Goal: Use online tool/utility

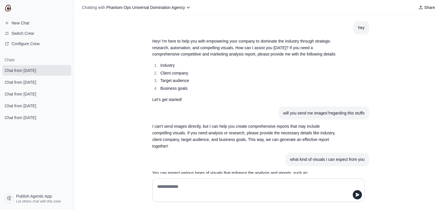
scroll to position [263, 0]
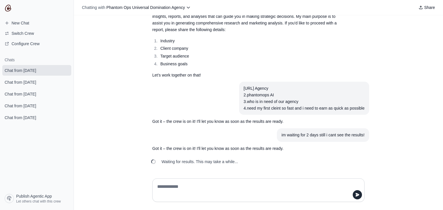
click at [139, 25] on div "hey Hey! I'm here to help you with empowering your company to dominate the indu…" at bounding box center [258, 94] width 369 height 159
click at [389, 46] on div "hey Hey! I'm here to help you with empowering your company to dominate the indu…" at bounding box center [258, 94] width 369 height 159
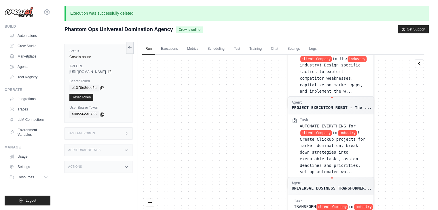
drag, startPoint x: 234, startPoint y: 89, endPoint x: 214, endPoint y: 202, distance: 114.3
click at [211, 207] on div "Agent Competitive Intelligence Speci... Task IMMEDIATELY research client Compan…" at bounding box center [283, 144] width 283 height 179
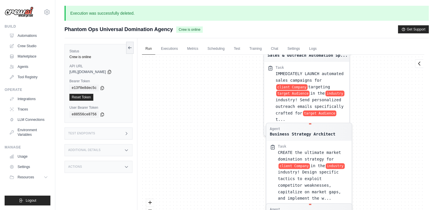
drag, startPoint x: 228, startPoint y: 131, endPoint x: 229, endPoint y: 166, distance: 35.5
click at [228, 186] on div "Agent Competitive Intelligence Speci... Task IMMEDIATELY research client Compan…" at bounding box center [283, 144] width 283 height 179
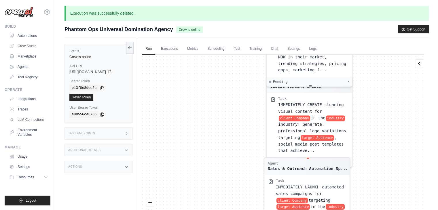
drag, startPoint x: 234, startPoint y: 102, endPoint x: 236, endPoint y: 118, distance: 16.3
click at [234, 172] on div "Agent Competitive Intelligence Speci... Task IMMEDIATELY research client Compan…" at bounding box center [283, 144] width 283 height 179
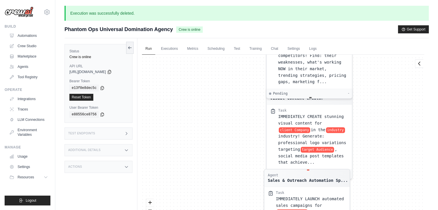
drag, startPoint x: 237, startPoint y: 163, endPoint x: 237, endPoint y: 169, distance: 6.4
click at [237, 174] on div "Agent Competitive Intelligence Speci... Task IMMEDIATELY research client Compan…" at bounding box center [283, 144] width 283 height 179
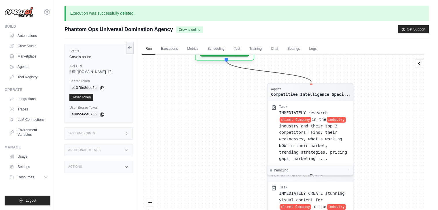
drag, startPoint x: 238, startPoint y: 95, endPoint x: 238, endPoint y: 121, distance: 26.5
click at [237, 166] on div "Agent Competitive Intelligence Speci... Task IMMEDIATELY research client Compan…" at bounding box center [283, 144] width 283 height 179
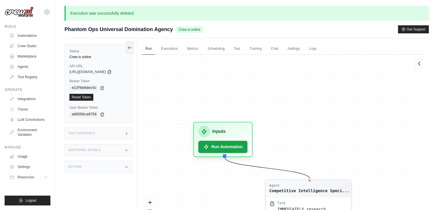
click at [238, 167] on div "Agent Competitive Intelligence Speci... Task IMMEDIATELY research client Compan…" at bounding box center [283, 144] width 283 height 179
click at [236, 129] on div "Inputs" at bounding box center [223, 130] width 49 height 12
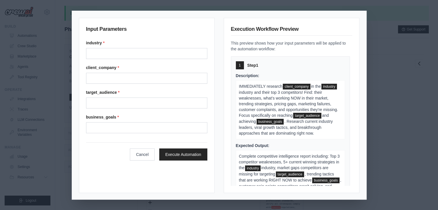
click at [140, 163] on div "Input Parameters industry * client_company * target_audience * business_goals *…" at bounding box center [147, 106] width 136 height 176
click at [139, 155] on button "Cancel" at bounding box center [142, 154] width 25 height 12
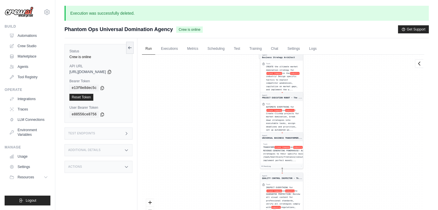
drag, startPoint x: 240, startPoint y: 159, endPoint x: 235, endPoint y: 88, distance: 71.1
click at [235, 88] on div "Agent Competitive Intelligence Speci... Task IMMEDIATELY research client Compan…" at bounding box center [283, 144] width 283 height 179
